Goal: Find contact information: Find contact information

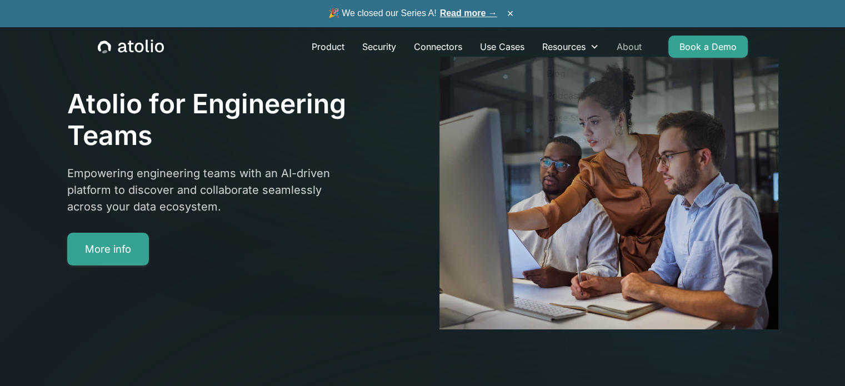
click at [624, 46] on link "About" at bounding box center [629, 47] width 43 height 22
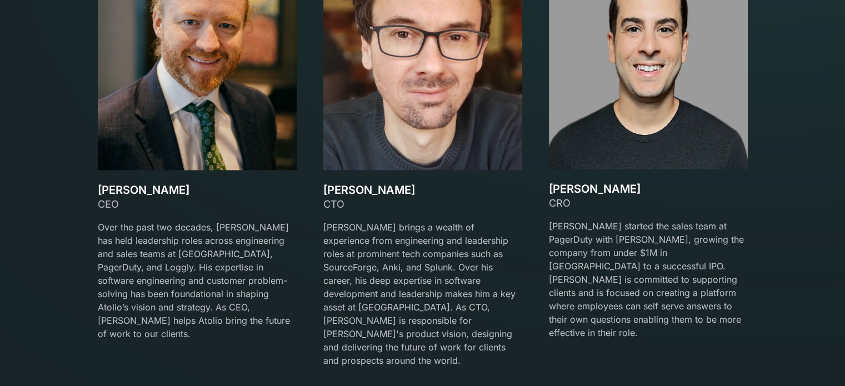
scroll to position [1667, 0]
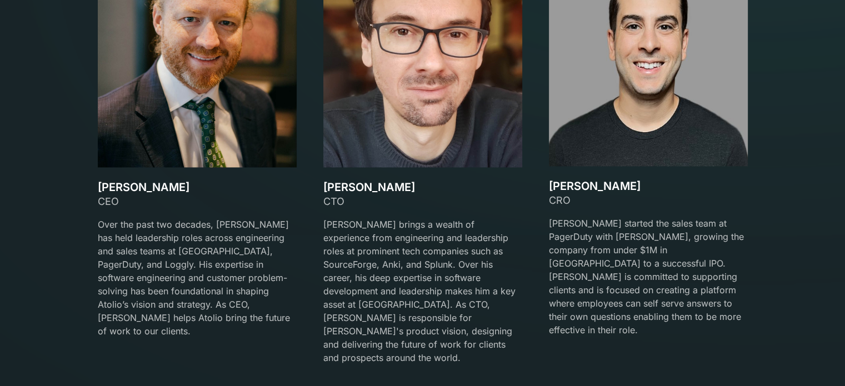
drag, startPoint x: 193, startPoint y: 188, endPoint x: 74, endPoint y: 193, distance: 119.6
click at [74, 193] on section "Our team Meet the Founders [PERSON_NAME] CEO Over the past two decades, [PERSON…" at bounding box center [422, 115] width 845 height 650
copy h3 "[PERSON_NAME]"
drag, startPoint x: 398, startPoint y: 185, endPoint x: 304, endPoint y: 193, distance: 94.3
click at [304, 193] on div "[PERSON_NAME] CEO Over the past two decades, [PERSON_NAME] has held leadership …" at bounding box center [423, 162] width 650 height 432
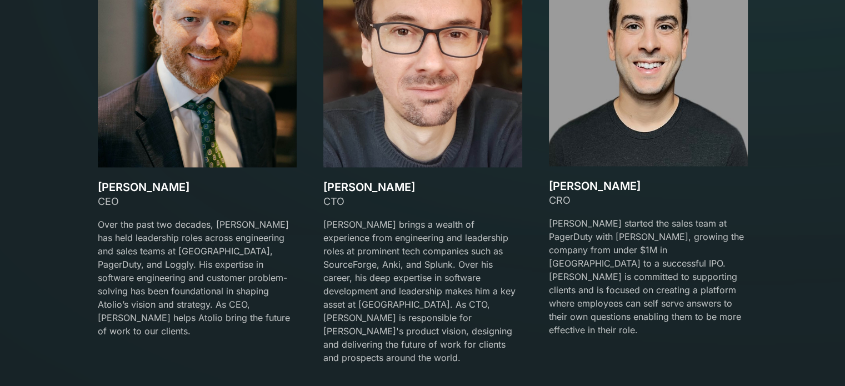
click at [429, 231] on p "[PERSON_NAME] brings a wealth of experience from engineering and leadership rol…" at bounding box center [422, 291] width 199 height 147
drag, startPoint x: 397, startPoint y: 185, endPoint x: 310, endPoint y: 189, distance: 86.8
click at [310, 189] on div "[PERSON_NAME] CEO Over the past two decades, [PERSON_NAME] has held leadership …" at bounding box center [423, 162] width 650 height 432
copy h3 "[PERSON_NAME]"
drag, startPoint x: 631, startPoint y: 183, endPoint x: 544, endPoint y: 183, distance: 87.3
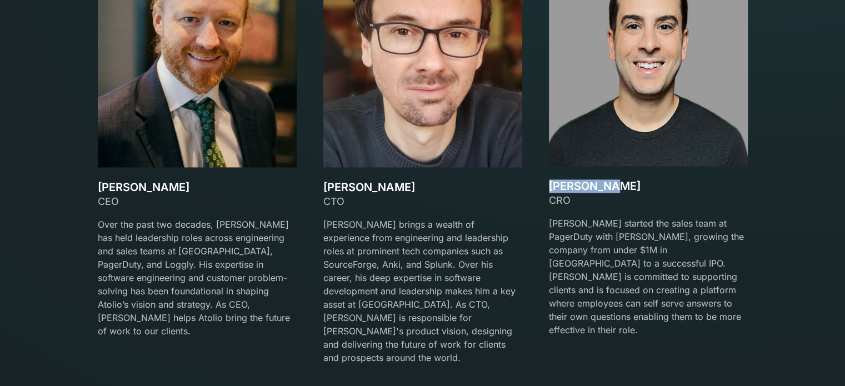
click at [544, 183] on div "[PERSON_NAME] CEO Over the past two decades, [PERSON_NAME] has held leadership …" at bounding box center [423, 162] width 650 height 432
copy h3 "[PERSON_NAME]"
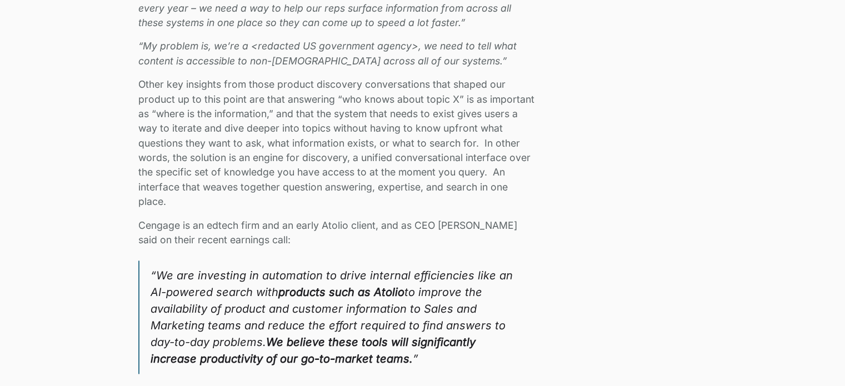
scroll to position [1500, 0]
